Goal: Task Accomplishment & Management: Manage account settings

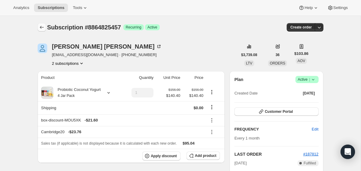
click at [40, 28] on icon "Subscriptions" at bounding box center [42, 27] width 6 height 6
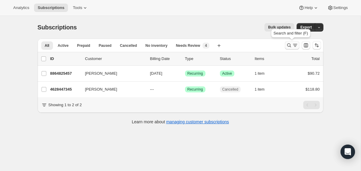
click at [287, 45] on icon "Search and filter results" at bounding box center [289, 45] width 6 height 6
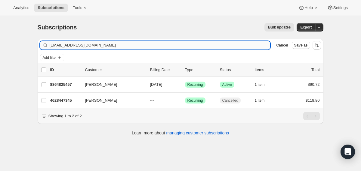
click at [213, 44] on input "[EMAIL_ADDRESS][DOMAIN_NAME]" at bounding box center [160, 45] width 221 height 8
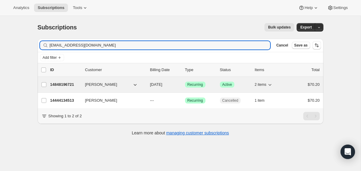
type input "[EMAIL_ADDRESS][DOMAIN_NAME]"
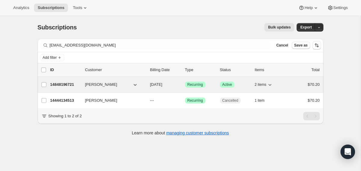
click at [149, 84] on div "14848196721 [PERSON_NAME] [DATE] Success Recurring Success Active 2 items $70.20" at bounding box center [184, 85] width 269 height 8
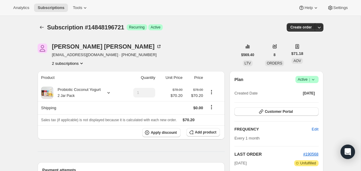
click at [314, 78] on icon at bounding box center [313, 80] width 6 height 6
click at [308, 100] on span "Cancel subscription" at bounding box center [304, 102] width 34 height 5
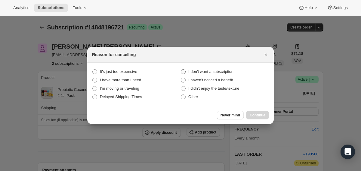
click at [229, 73] on span "I don't want a subscription" at bounding box center [210, 71] width 45 height 5
click at [181, 70] on subscription "I don't want a subscription" at bounding box center [181, 69] width 0 height 0
radio subscription "true"
click at [266, 115] on button "Continue" at bounding box center [257, 115] width 23 height 8
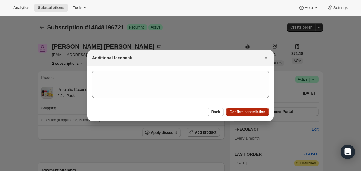
click at [266, 115] on button "Confirm cancellation" at bounding box center [247, 112] width 43 height 8
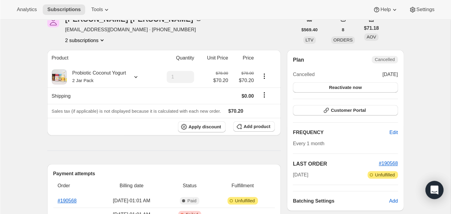
scroll to position [59, 0]
